Goal: Task Accomplishment & Management: Manage account settings

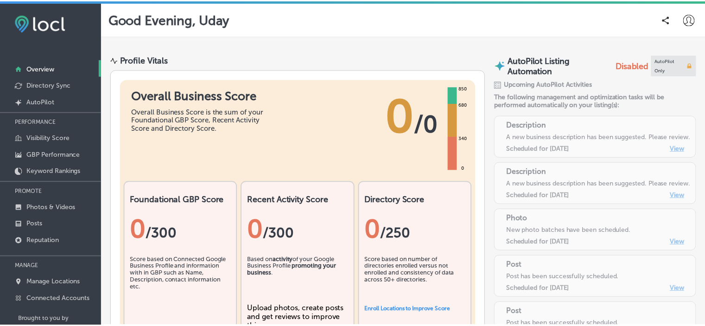
scroll to position [19, 0]
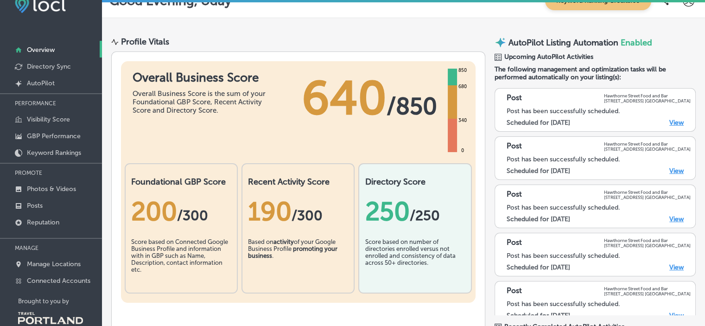
click at [340, 106] on span "640" at bounding box center [344, 98] width 85 height 56
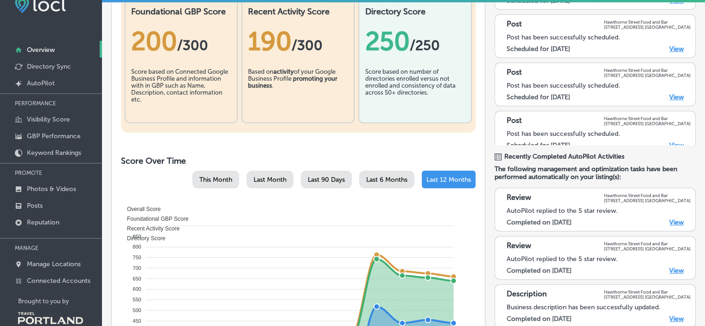
scroll to position [148, 0]
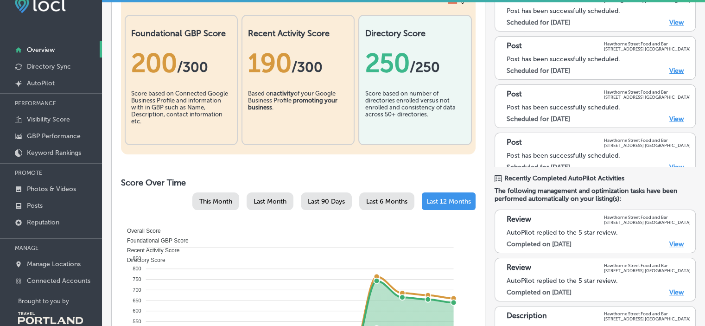
click at [384, 205] on div "Last 6 Months" at bounding box center [386, 201] width 55 height 18
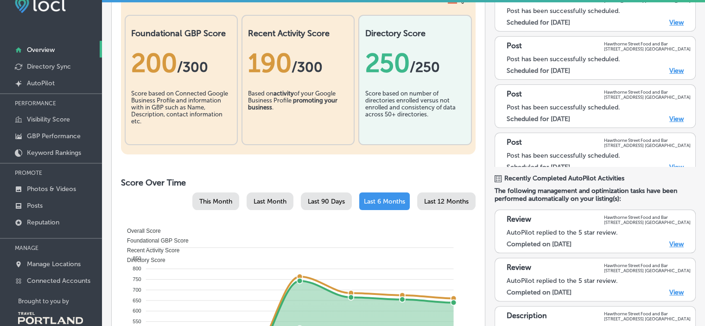
click at [329, 201] on span "Last 90 Days" at bounding box center [326, 201] width 37 height 8
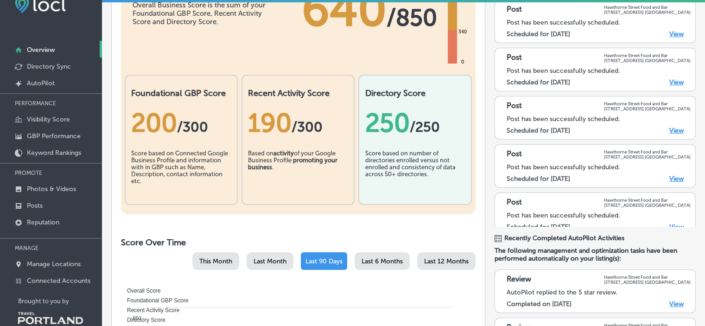
scroll to position [93, 0]
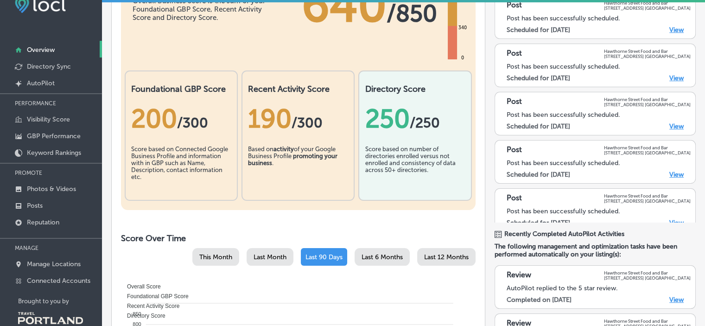
click at [271, 248] on div "Last Month" at bounding box center [270, 257] width 47 height 18
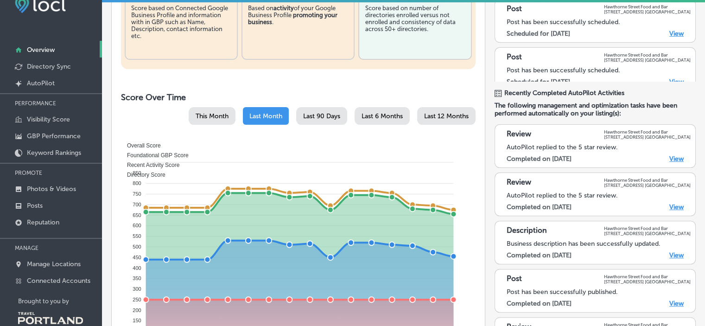
scroll to position [297, 0]
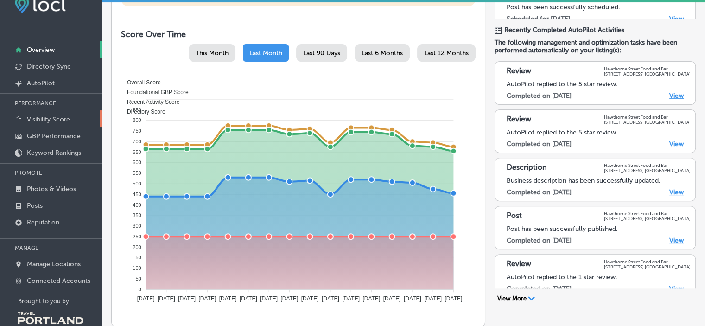
click at [62, 115] on p "Visibility Score" at bounding box center [48, 119] width 43 height 8
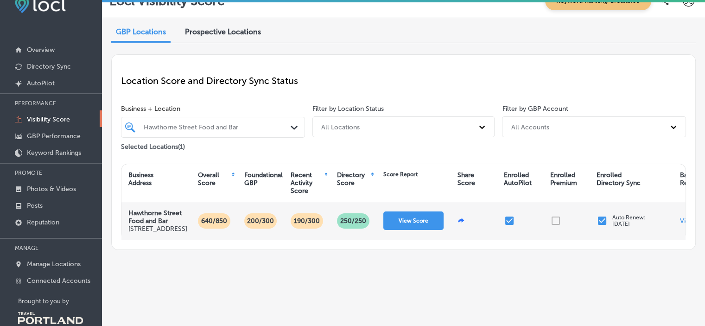
click at [602, 226] on input "checkbox" at bounding box center [602, 220] width 11 height 11
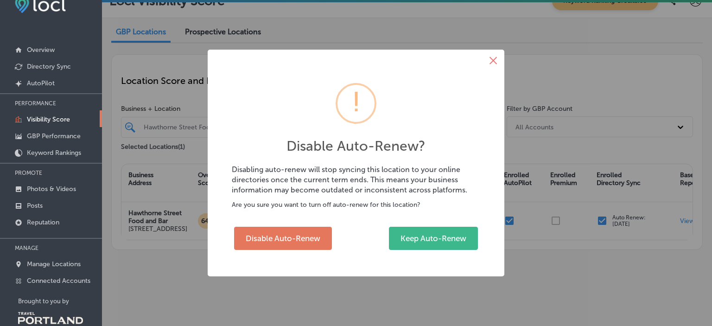
click at [493, 60] on button "×" at bounding box center [493, 61] width 22 height 22
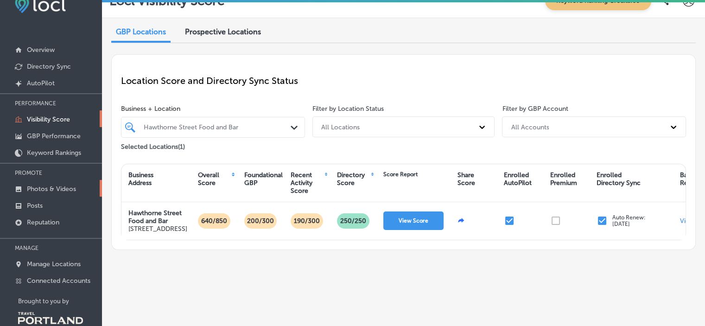
click at [56, 191] on p "Photos & Videos" at bounding box center [51, 189] width 49 height 8
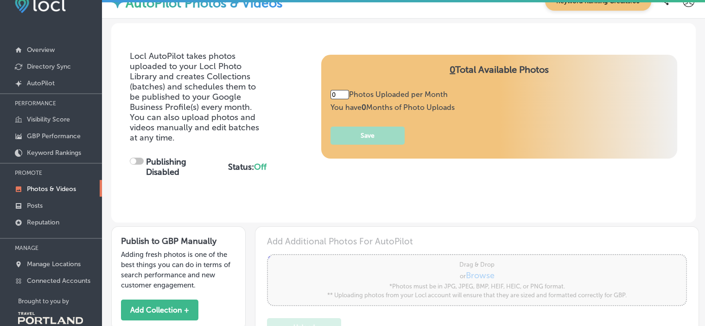
type input "5"
checkbox input "true"
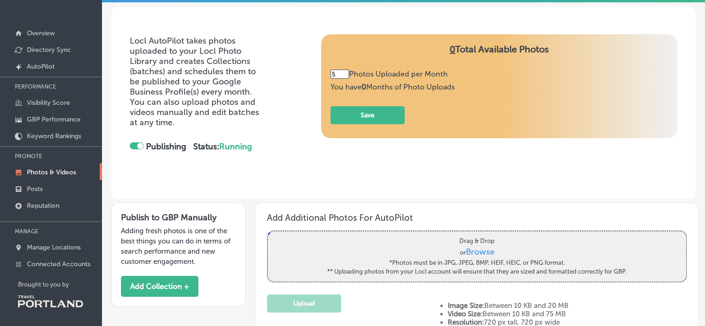
scroll to position [36, 0]
